Goal: Task Accomplishment & Management: Use online tool/utility

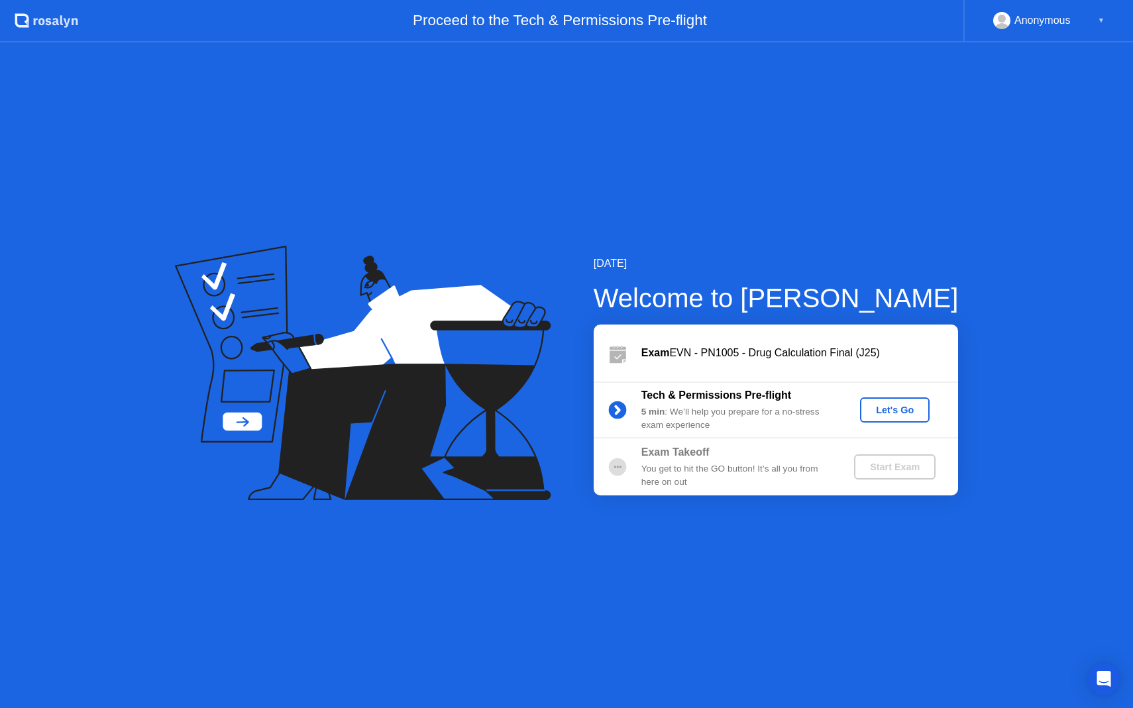
click at [906, 412] on div "Let's Go" at bounding box center [894, 410] width 59 height 11
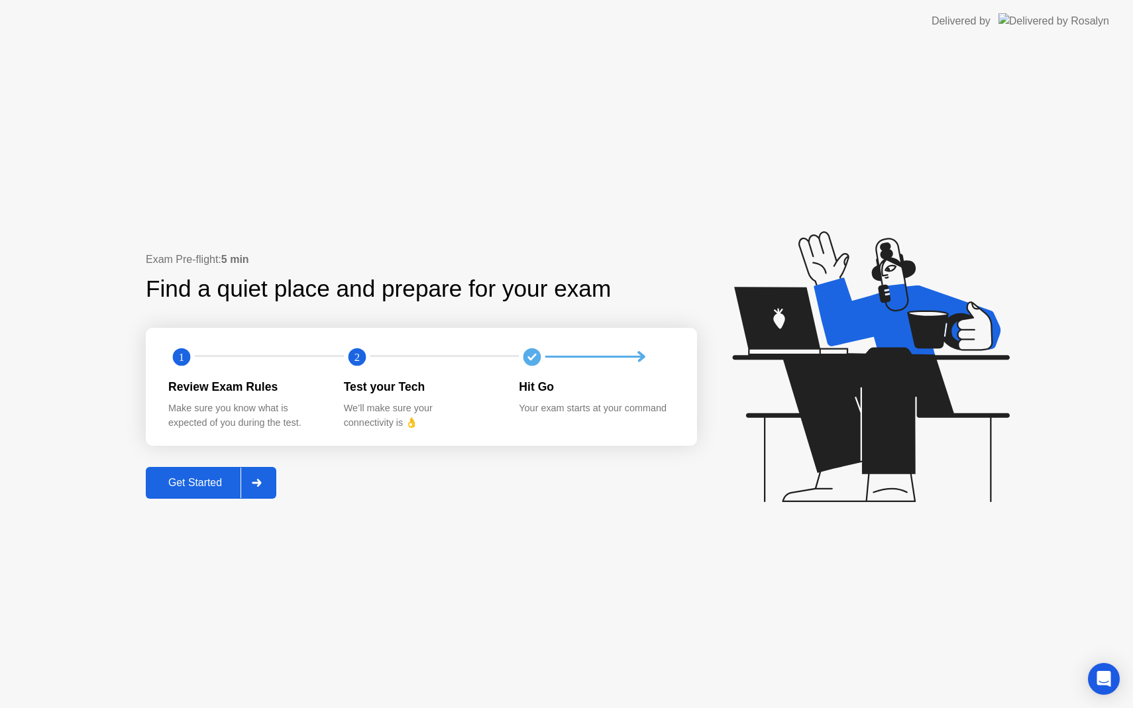
click at [230, 484] on div "Get Started" at bounding box center [195, 483] width 91 height 12
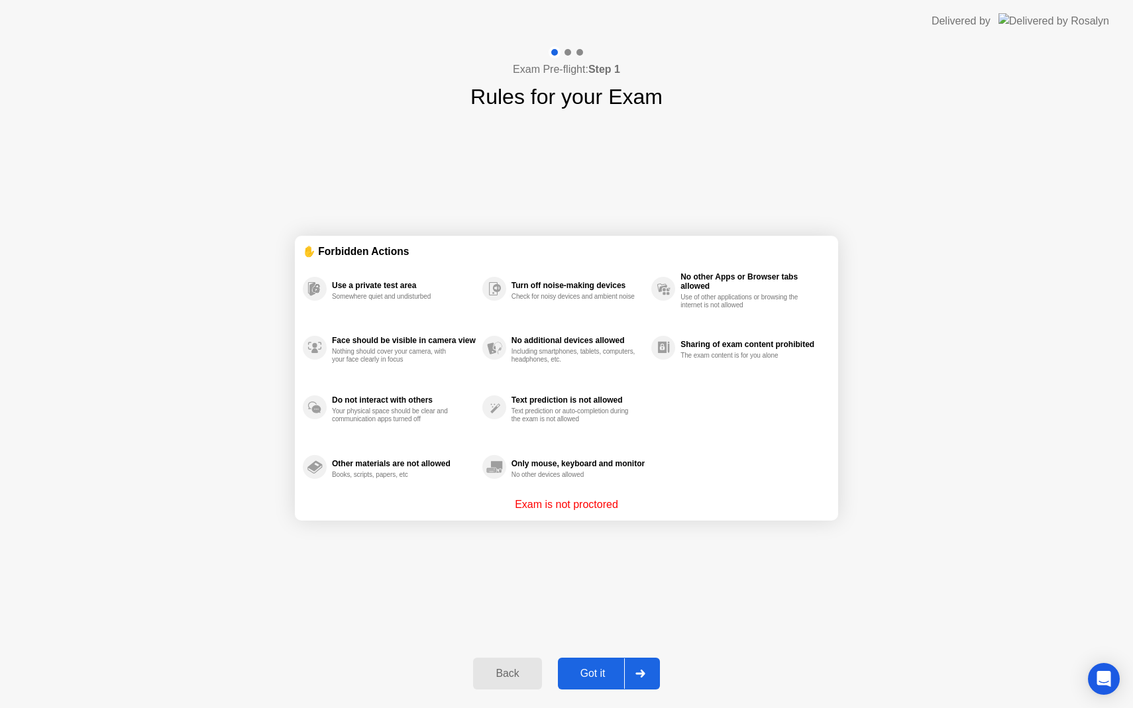
click at [614, 663] on button "Got it" at bounding box center [609, 674] width 102 height 32
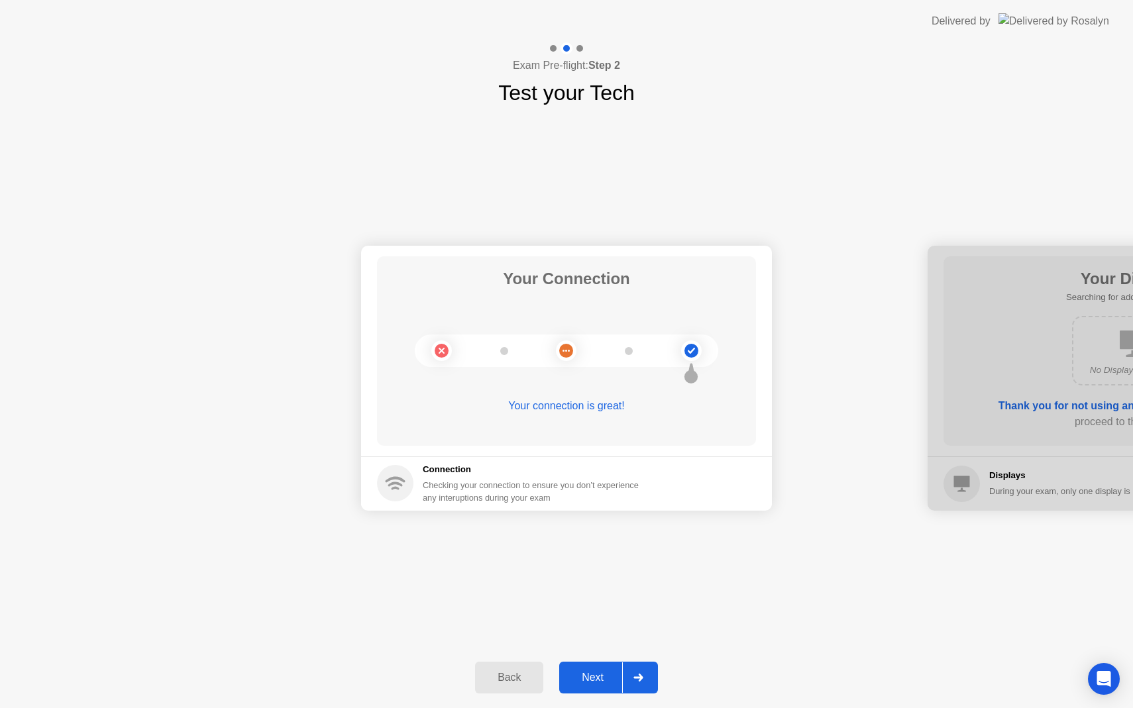
click at [614, 663] on button "Next" at bounding box center [608, 678] width 99 height 32
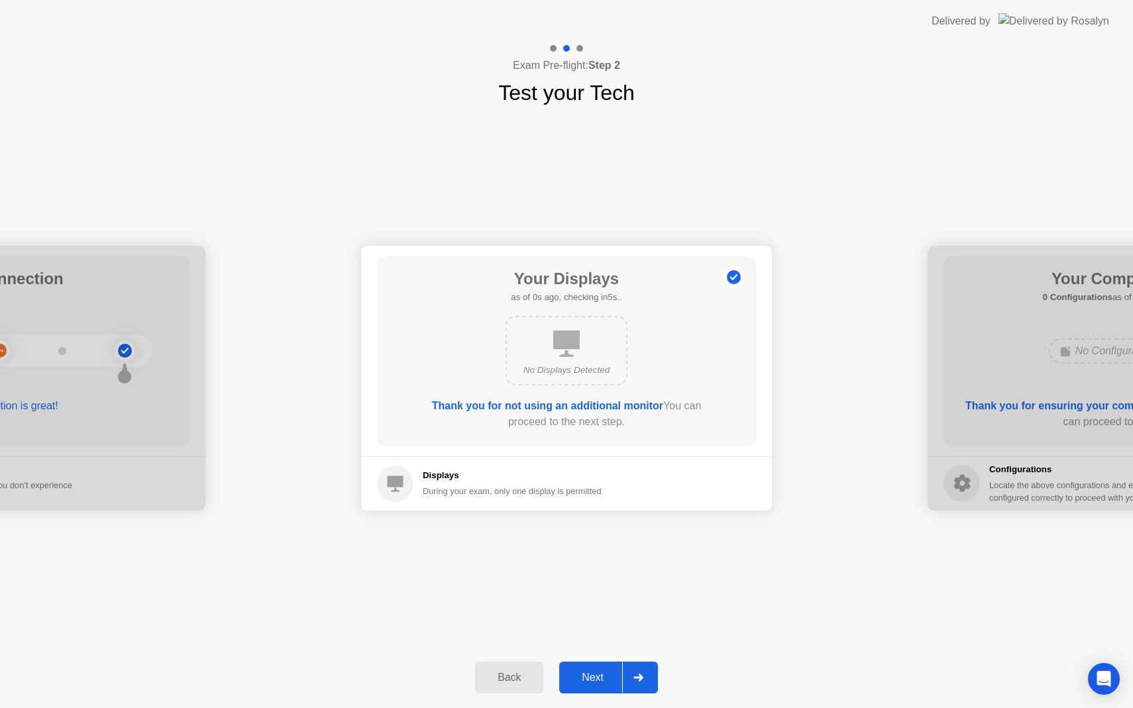
click at [614, 663] on button "Next" at bounding box center [608, 678] width 99 height 32
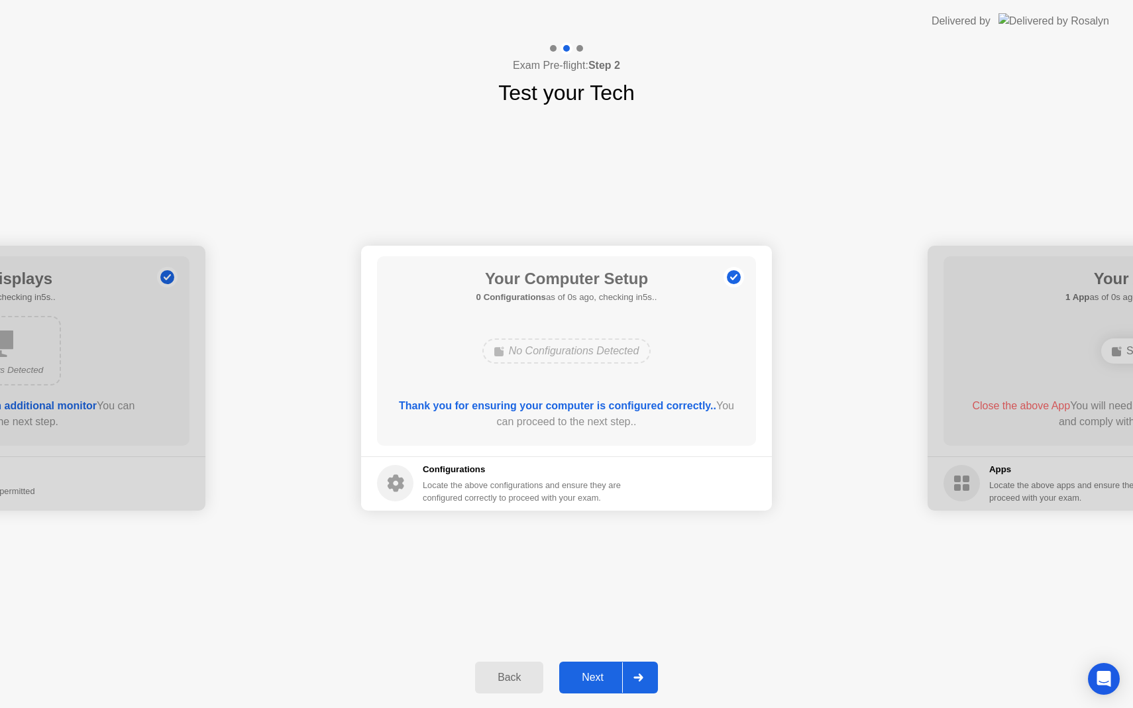
click at [614, 663] on button "Next" at bounding box center [608, 678] width 99 height 32
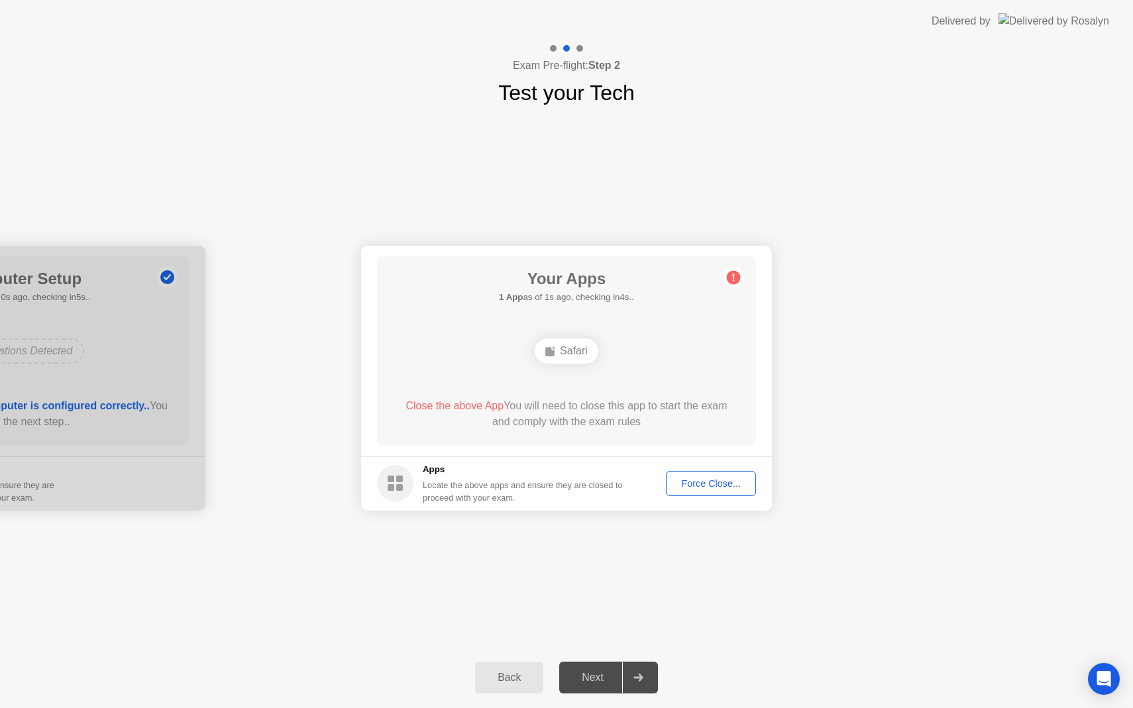
click at [701, 478] on div "Force Close..." at bounding box center [710, 483] width 81 height 11
click at [699, 488] on div "Force Close..." at bounding box center [710, 483] width 81 height 11
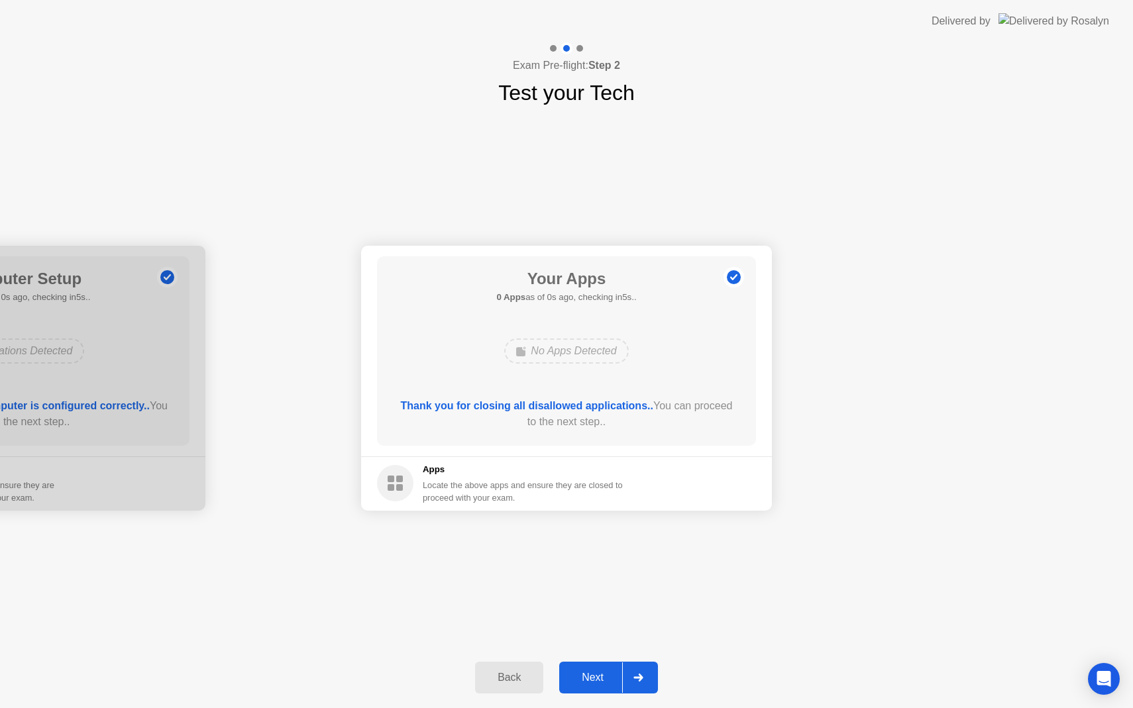
click at [613, 435] on div "Thank you for closing all disallowed applications.. You can proceed to the next…" at bounding box center [566, 416] width 341 height 37
click at [591, 679] on div "Next" at bounding box center [592, 678] width 59 height 12
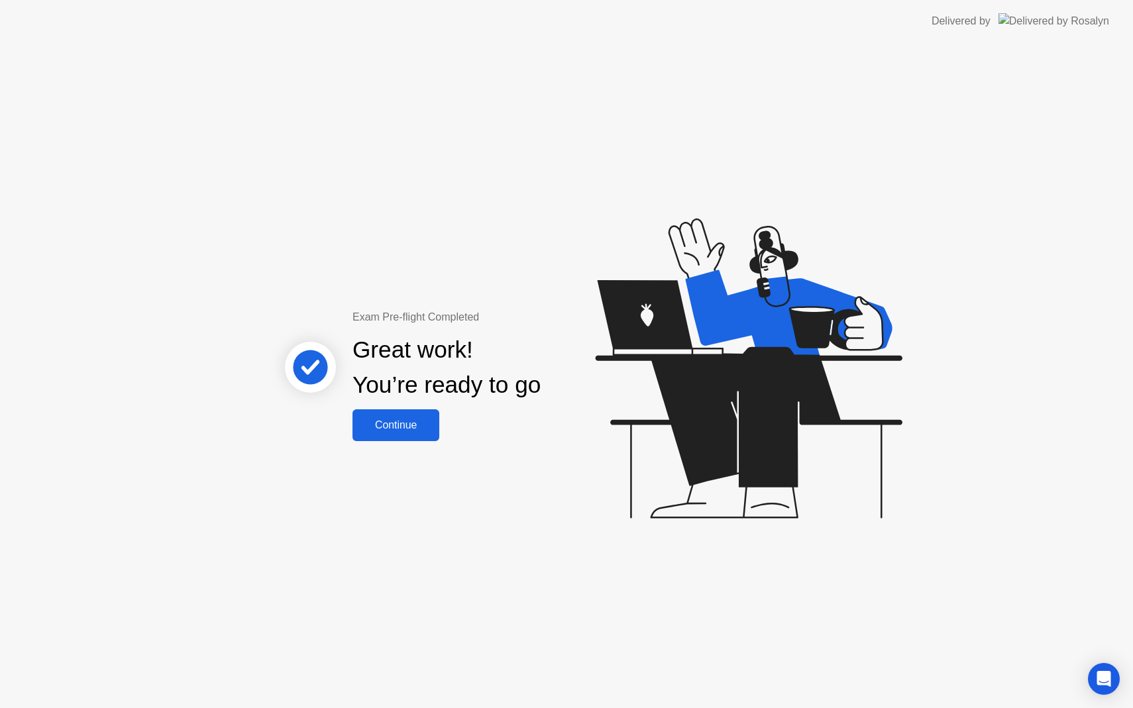
click at [389, 427] on div "Continue" at bounding box center [395, 425] width 79 height 12
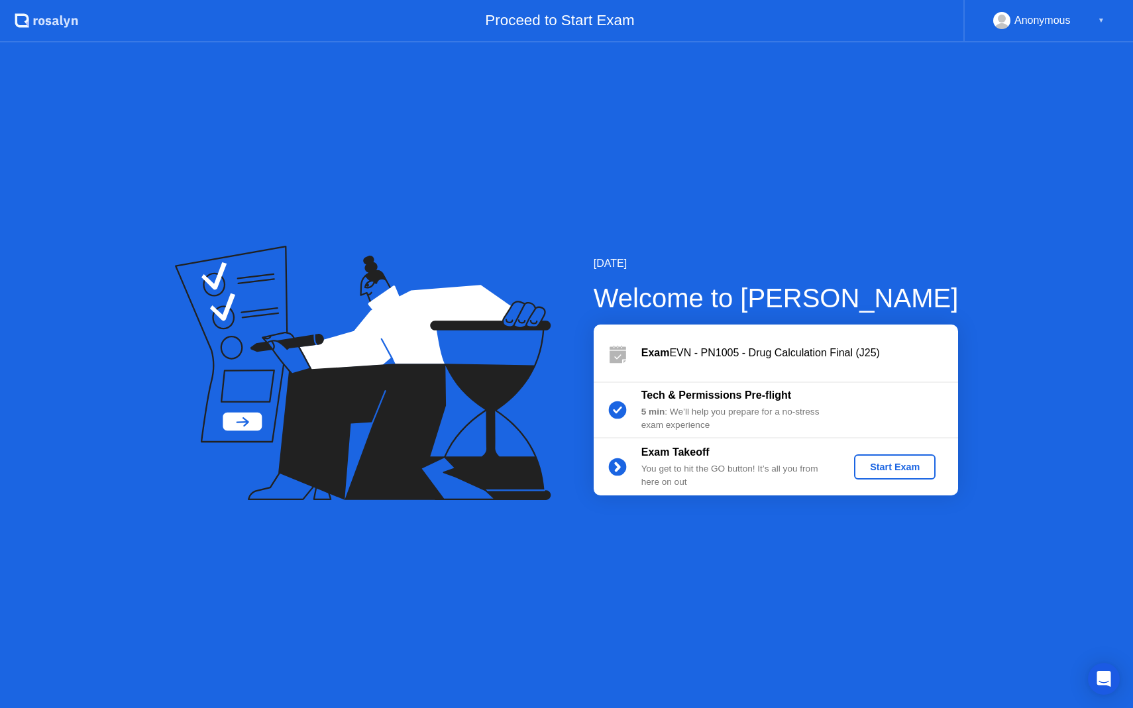
click at [925, 478] on button "Start Exam" at bounding box center [894, 466] width 81 height 25
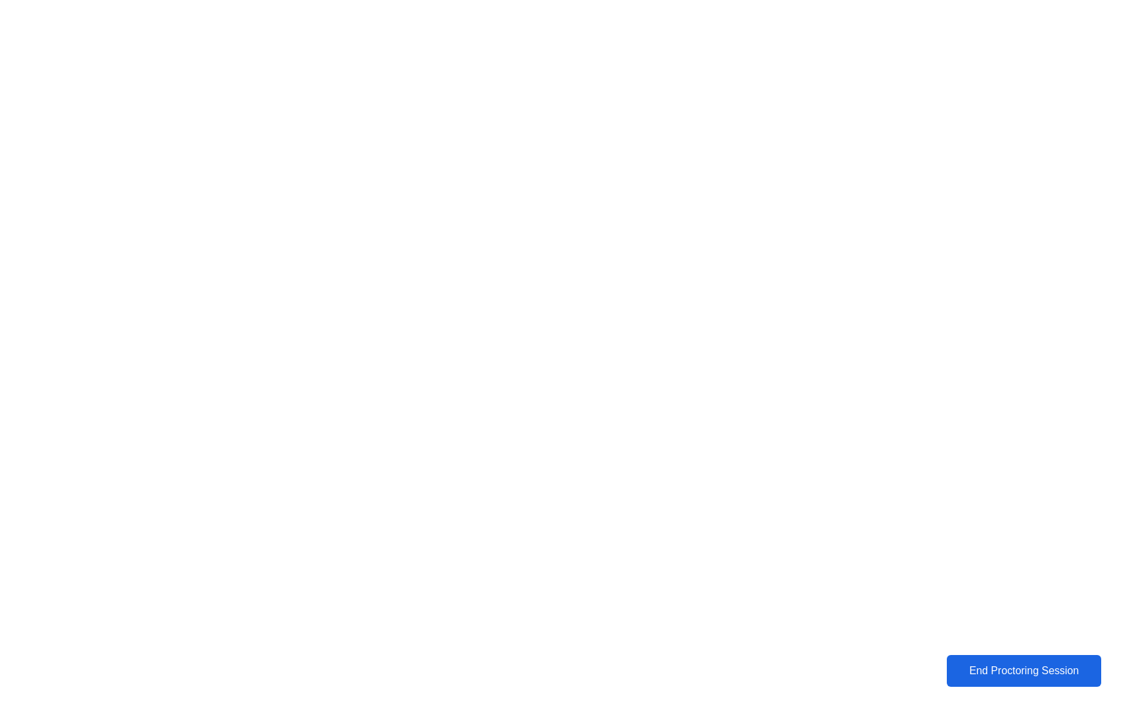
click at [971, 673] on div "End Proctoring Session" at bounding box center [1024, 671] width 146 height 12
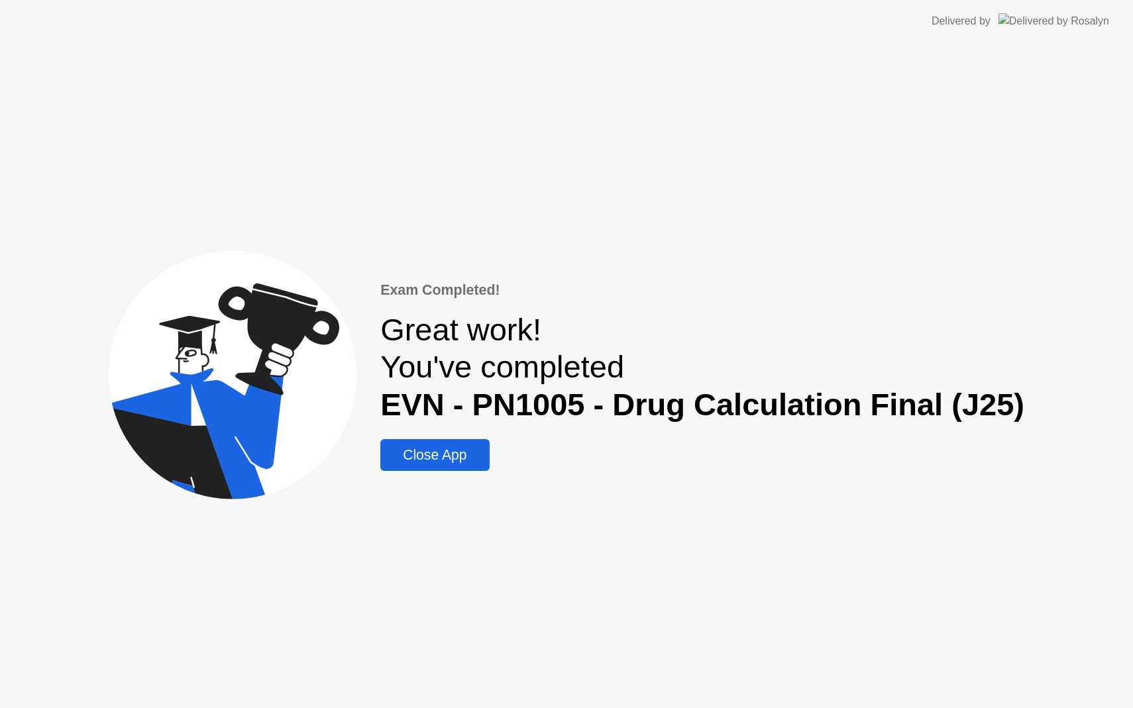
click at [462, 463] on div "Close App" at bounding box center [434, 455] width 101 height 16
